Goal: Information Seeking & Learning: Understand process/instructions

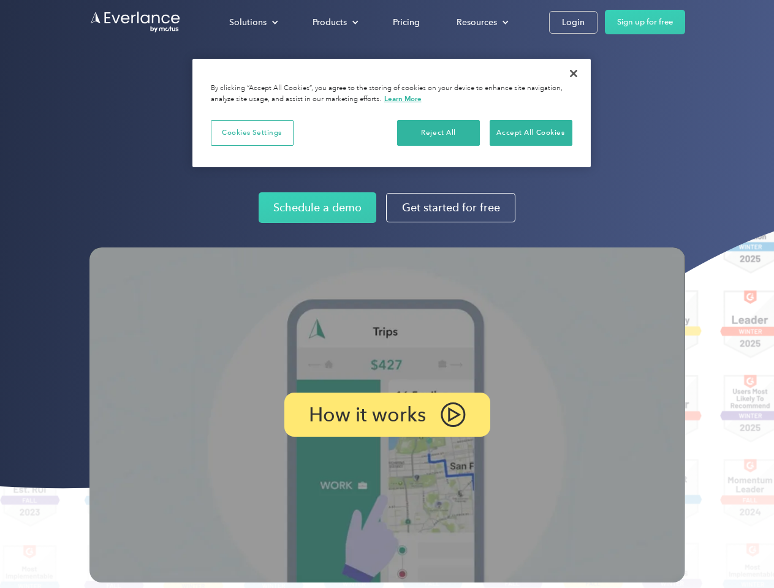
click at [387, 294] on img at bounding box center [387, 415] width 596 height 335
click at [253, 22] on div "Solutions" at bounding box center [247, 22] width 37 height 15
click at [334, 22] on div "Products" at bounding box center [330, 22] width 34 height 15
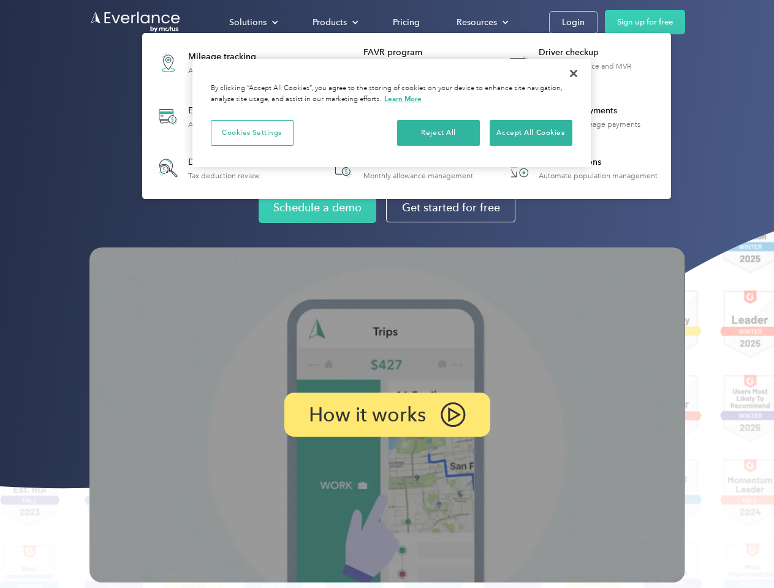
click at [481, 22] on div "Resources" at bounding box center [477, 22] width 40 height 15
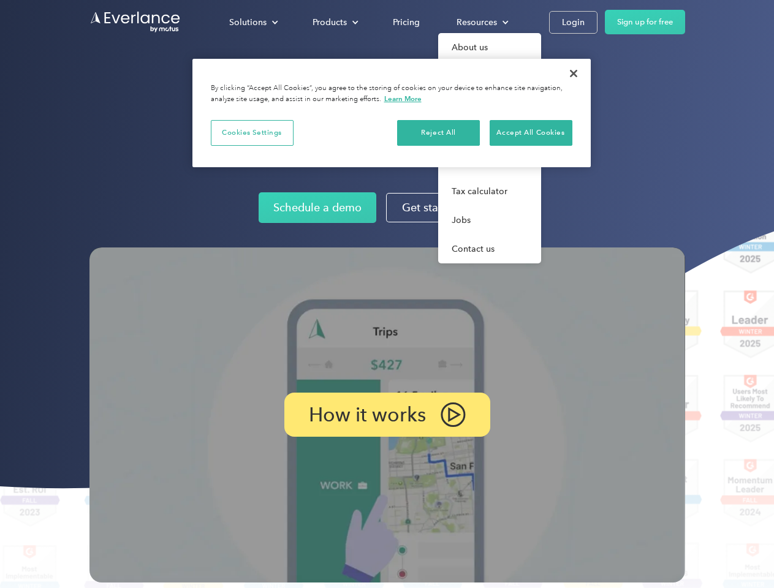
click at [387, 415] on p "How it works" at bounding box center [367, 415] width 117 height 15
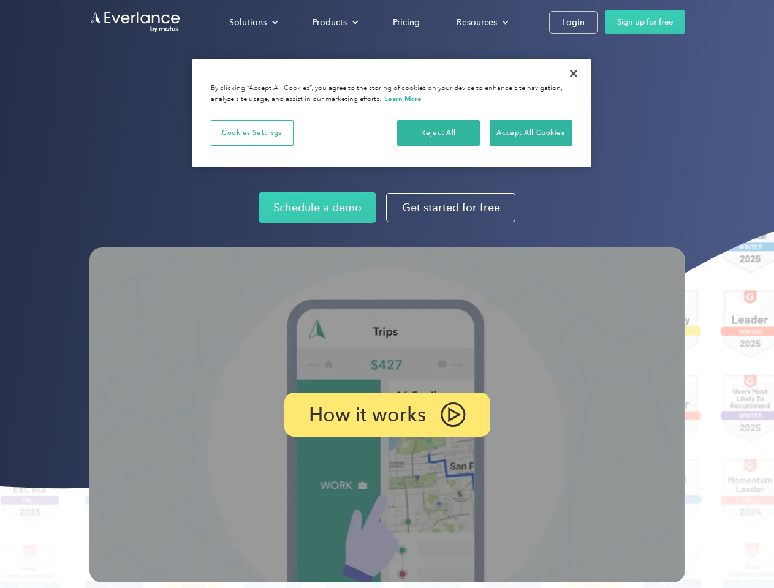
click at [252, 132] on button "Cookies Settings" at bounding box center [252, 133] width 83 height 26
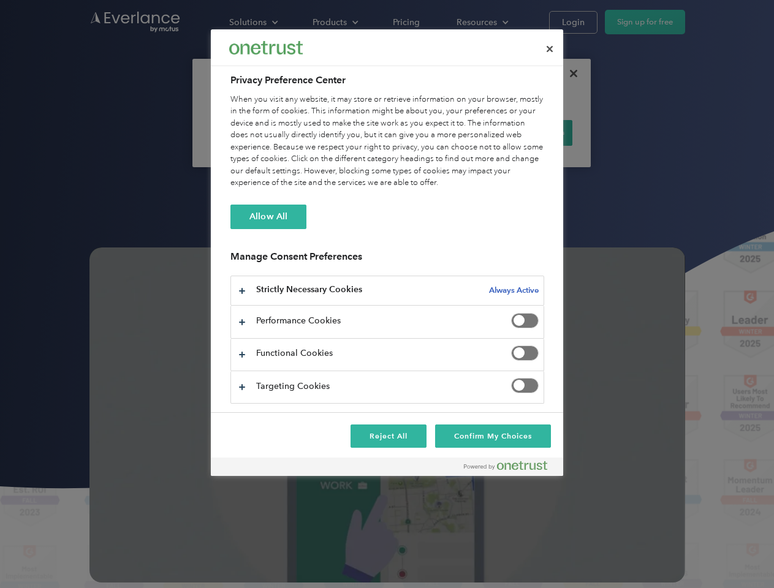
click at [439, 132] on div "When you visit any website, it may store or retrieve information on your browse…" at bounding box center [387, 142] width 314 height 96
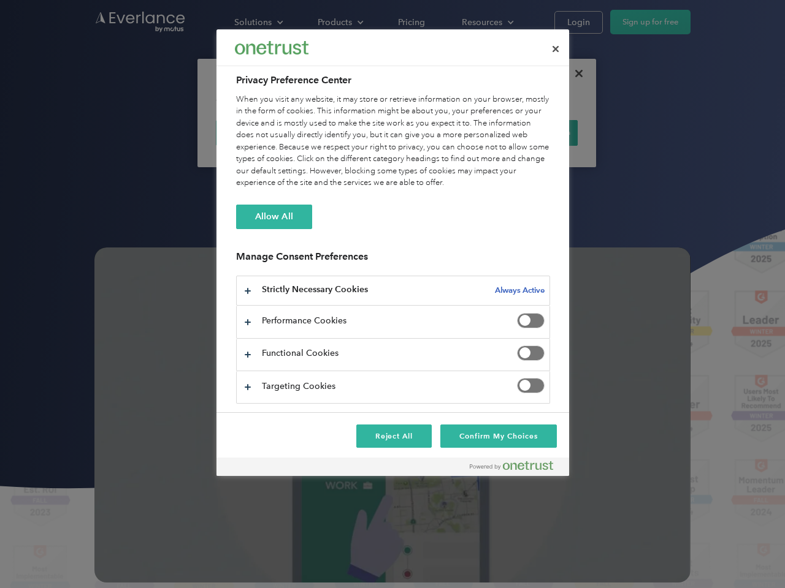
click at [531, 132] on div "When you visit any website, it may store or retrieve information on your browse…" at bounding box center [393, 142] width 314 height 96
click at [574, 74] on div at bounding box center [392, 294] width 785 height 588
